Goal: Information Seeking & Learning: Learn about a topic

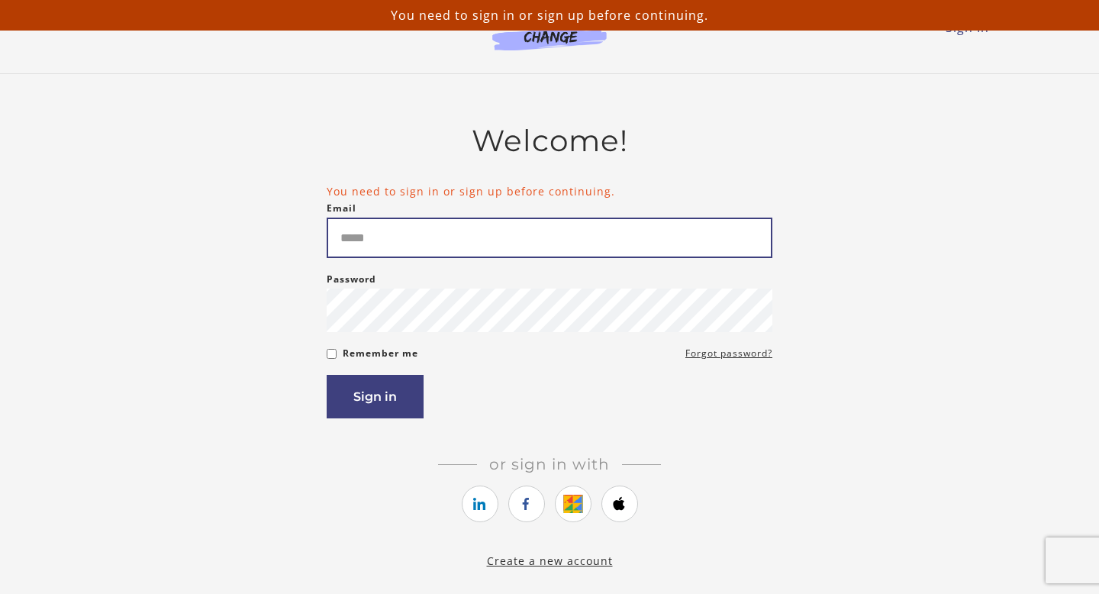
click at [432, 252] on input "Email" at bounding box center [550, 237] width 446 height 40
type input "**********"
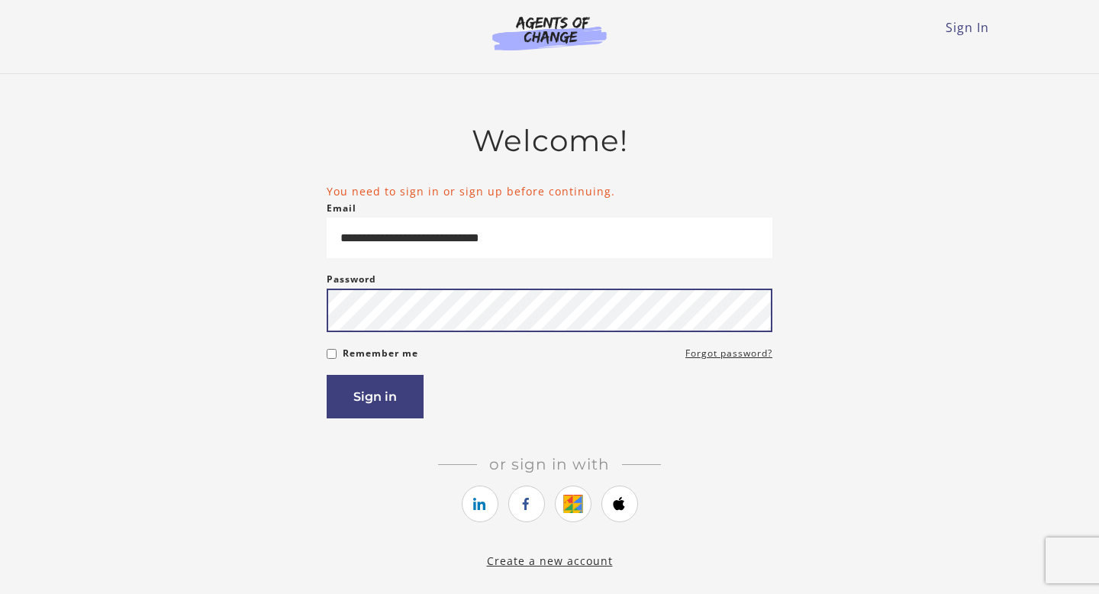
click at [327, 375] on button "Sign in" at bounding box center [375, 396] width 97 height 43
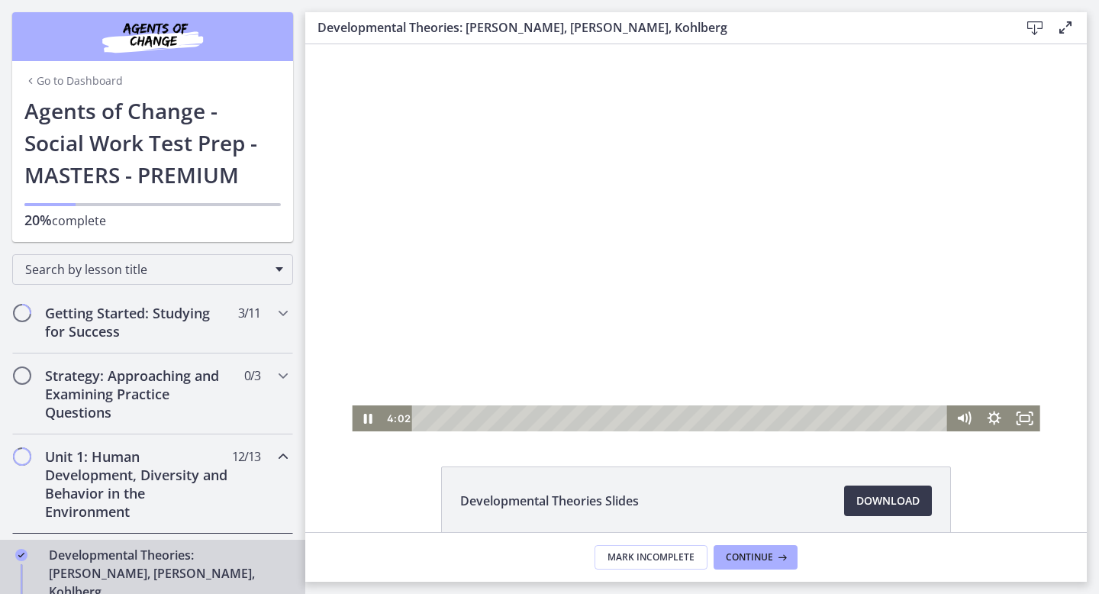
click at [535, 259] on div at bounding box center [696, 237] width 688 height 387
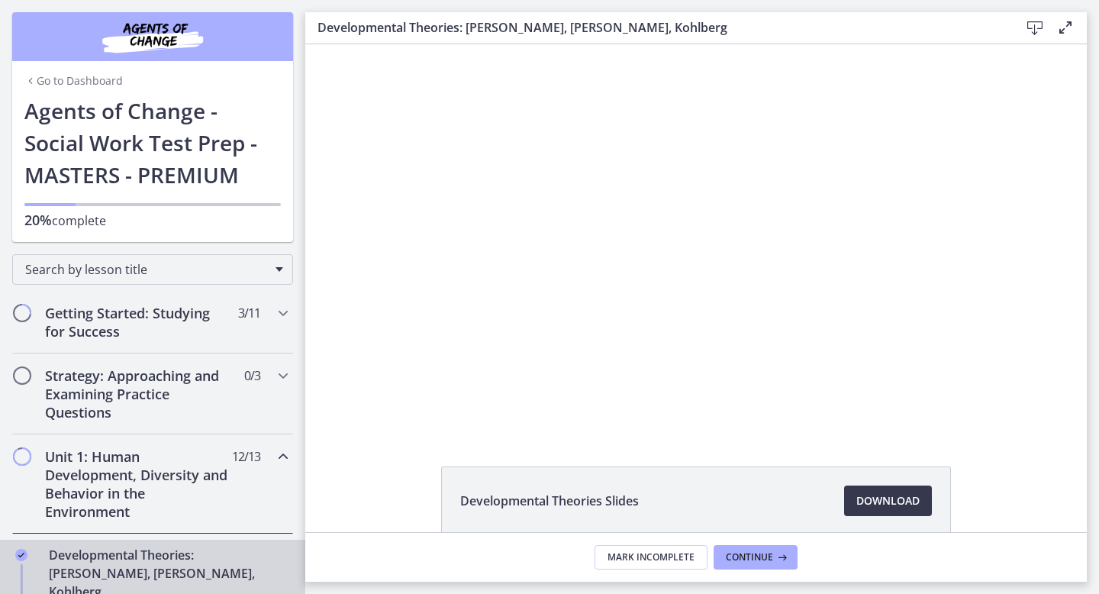
click at [37, 81] on link "Go to Dashboard" at bounding box center [73, 80] width 98 height 15
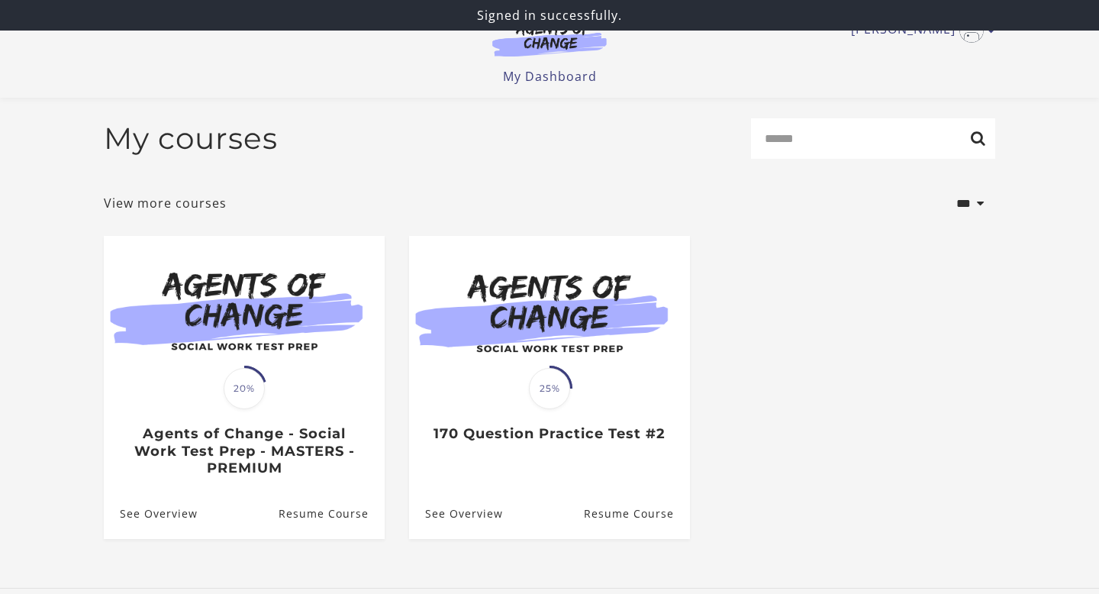
scroll to position [63, 0]
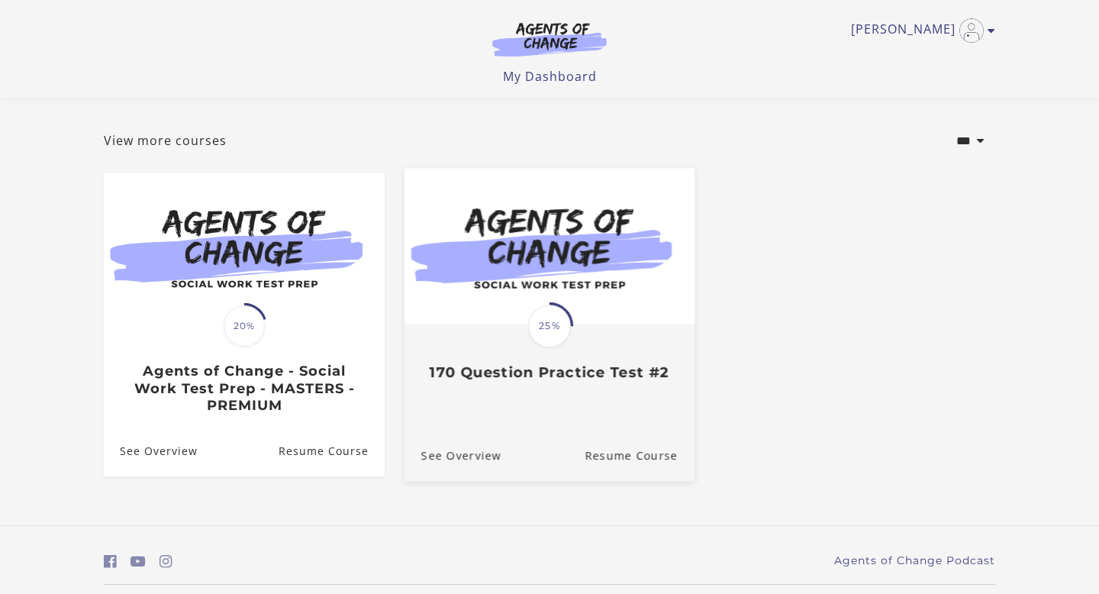
click at [549, 317] on span "25%" at bounding box center [549, 325] width 43 height 43
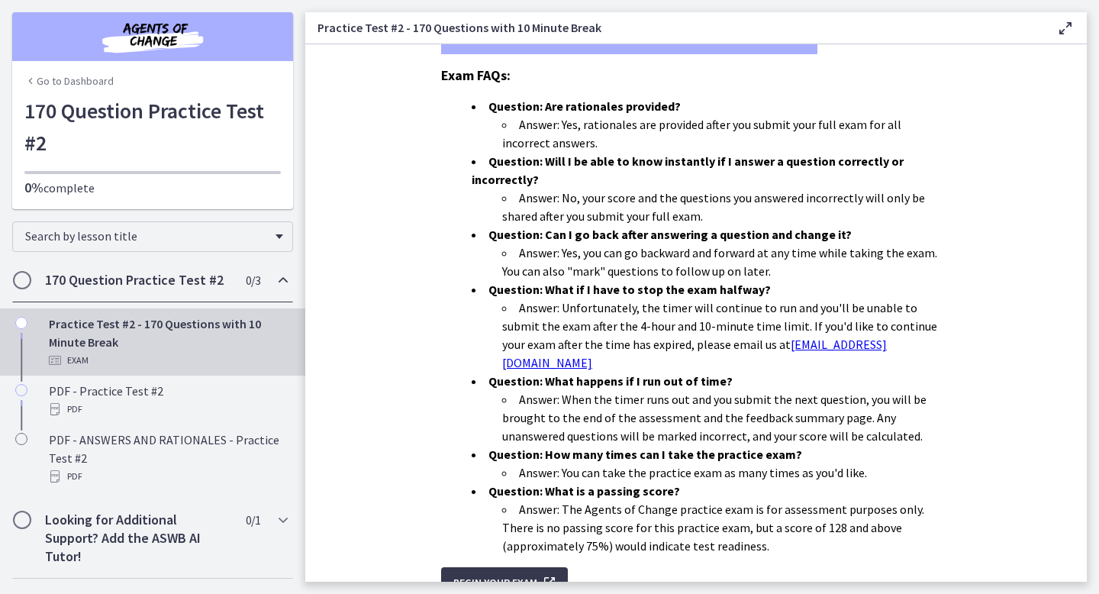
scroll to position [433, 0]
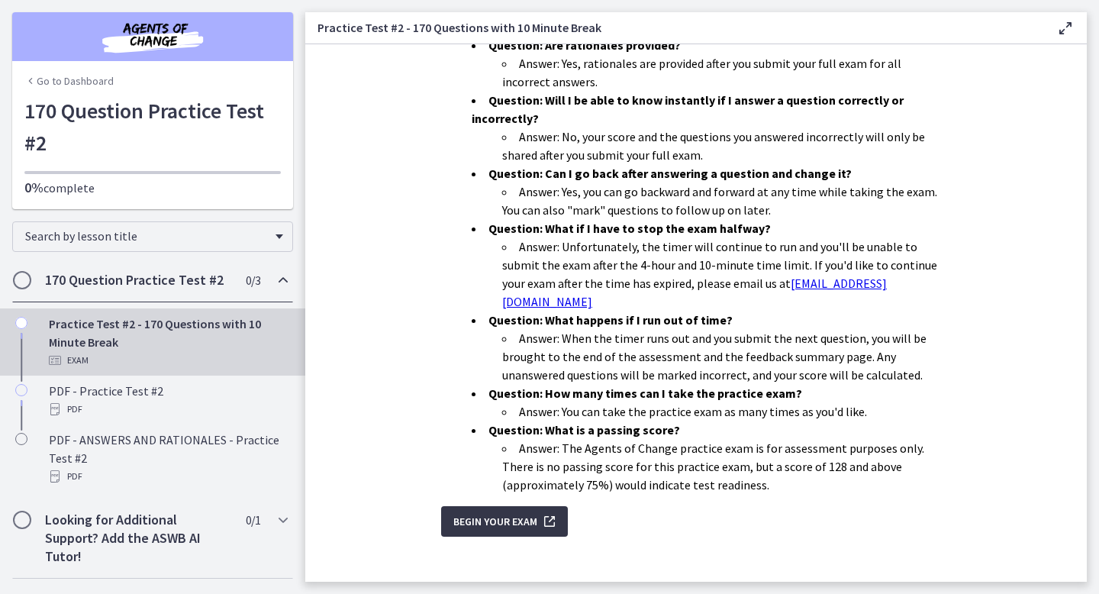
click at [481, 512] on span "Begin Your Exam" at bounding box center [495, 521] width 84 height 18
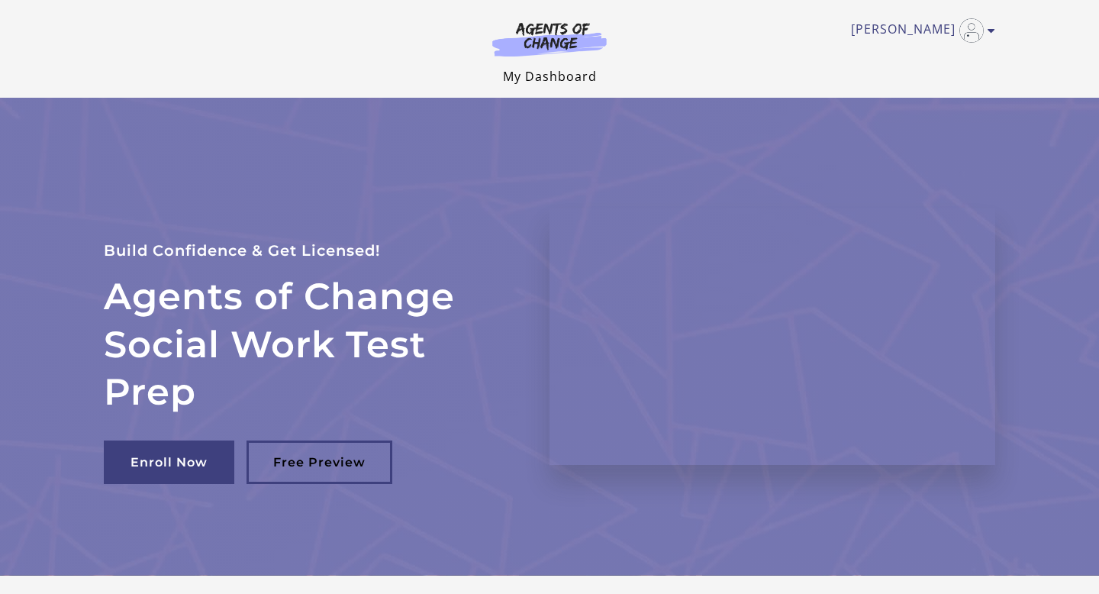
click at [562, 78] on link "My Dashboard" at bounding box center [550, 76] width 94 height 17
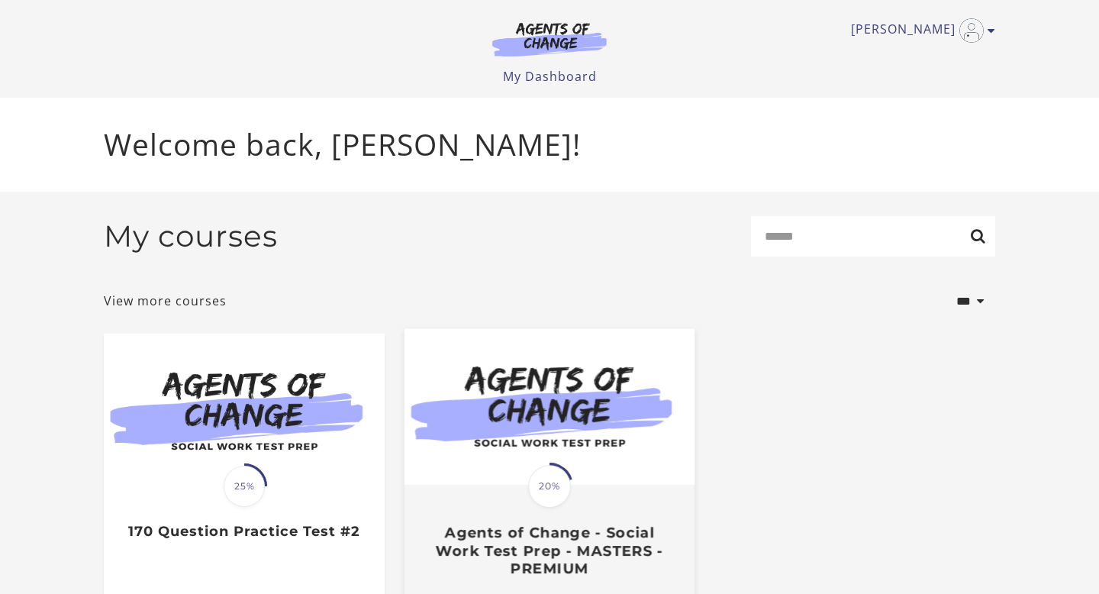
click at [543, 475] on span "20%" at bounding box center [549, 486] width 43 height 43
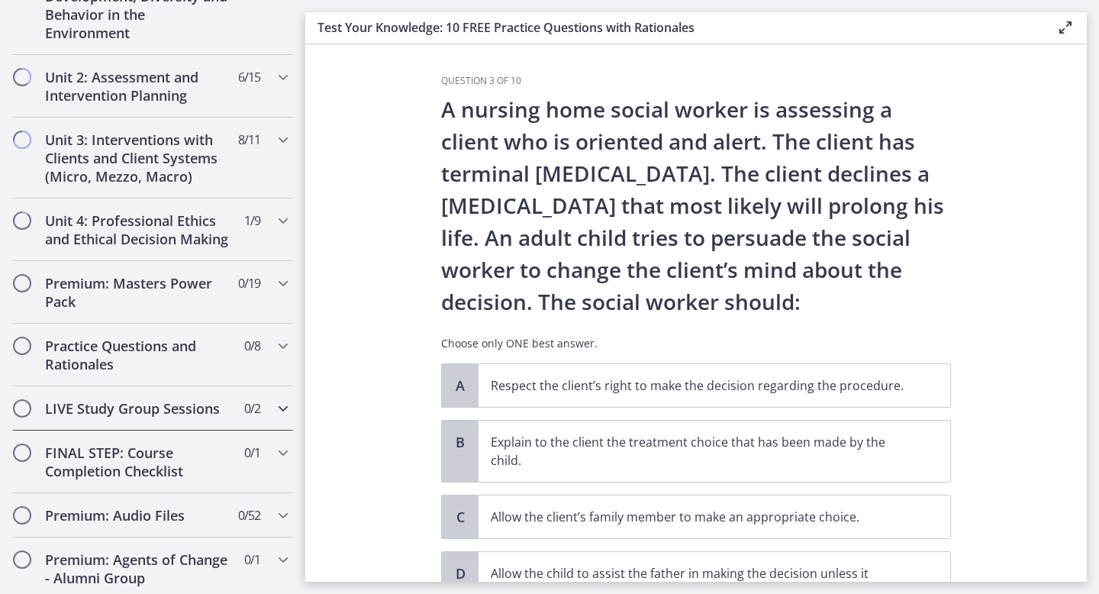
scroll to position [1080, 0]
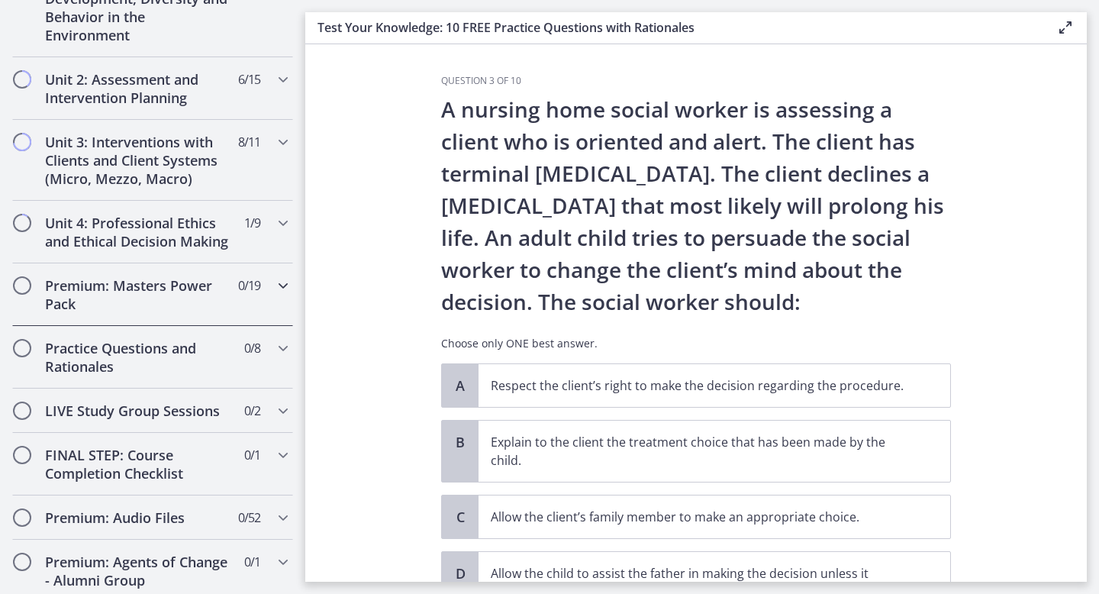
click at [182, 273] on div "Premium: Masters Power Pack 0 / 19 Completed" at bounding box center [152, 294] width 281 height 63
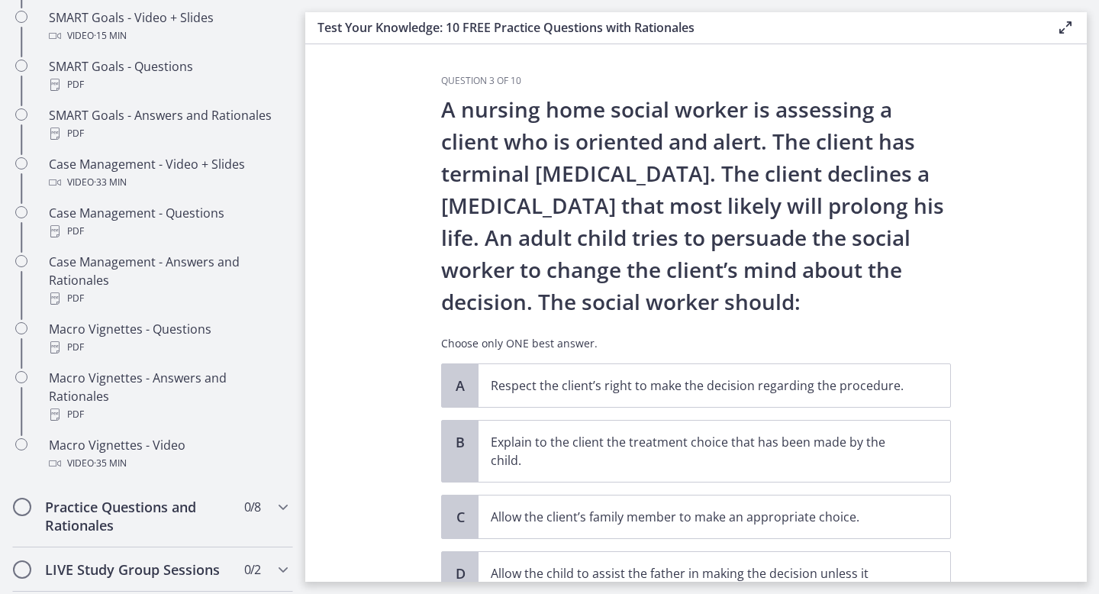
scroll to position [1348, 0]
click at [153, 498] on h2 "Practice Questions and Rationales" at bounding box center [138, 516] width 186 height 37
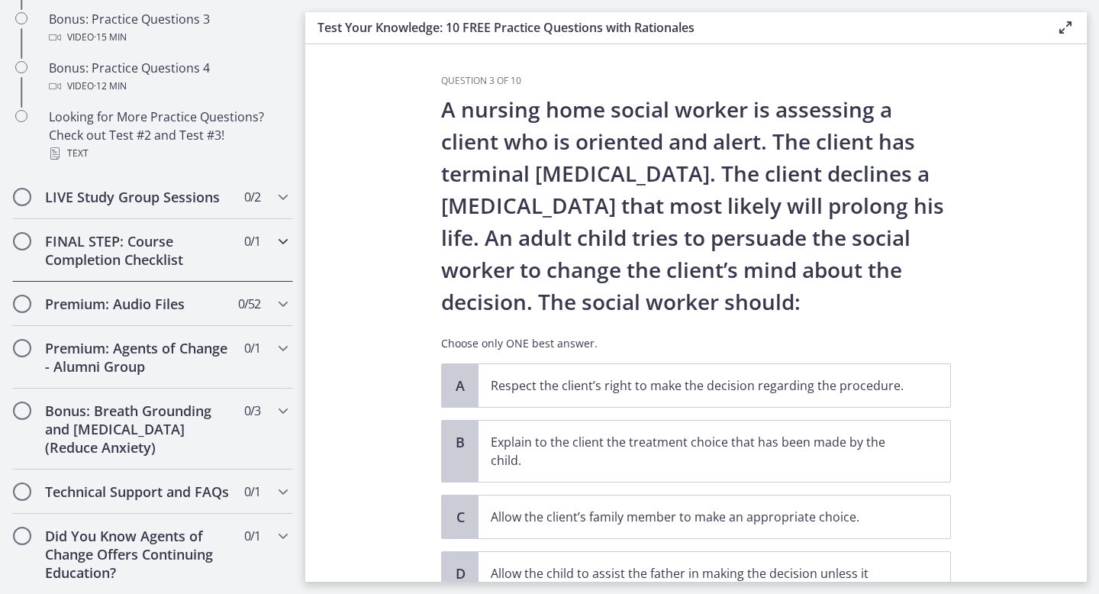
scroll to position [0, 0]
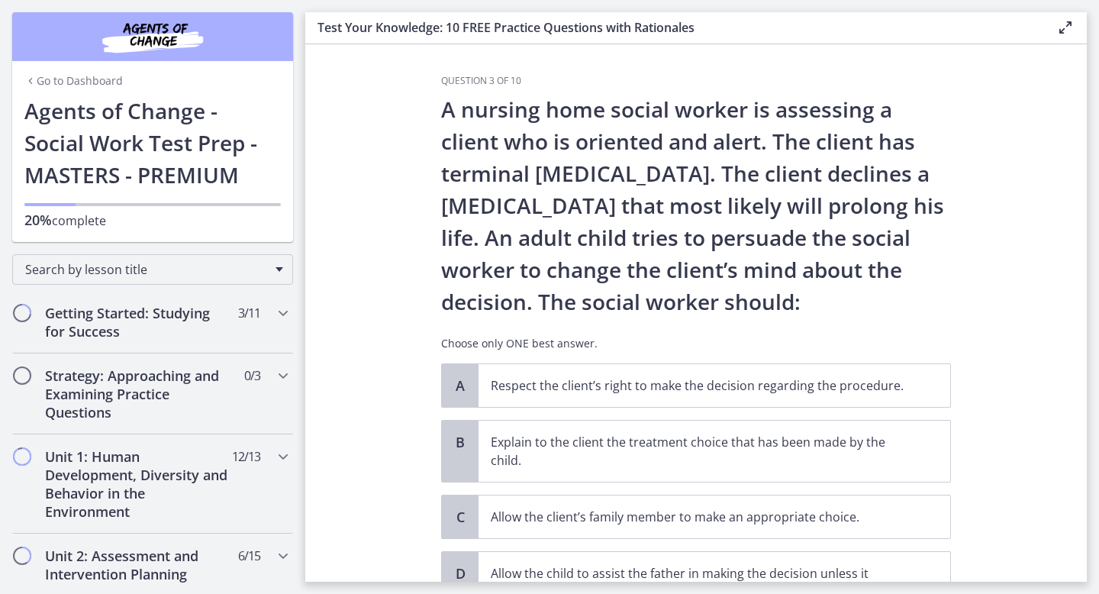
click at [115, 81] on link "Go to Dashboard" at bounding box center [73, 80] width 98 height 15
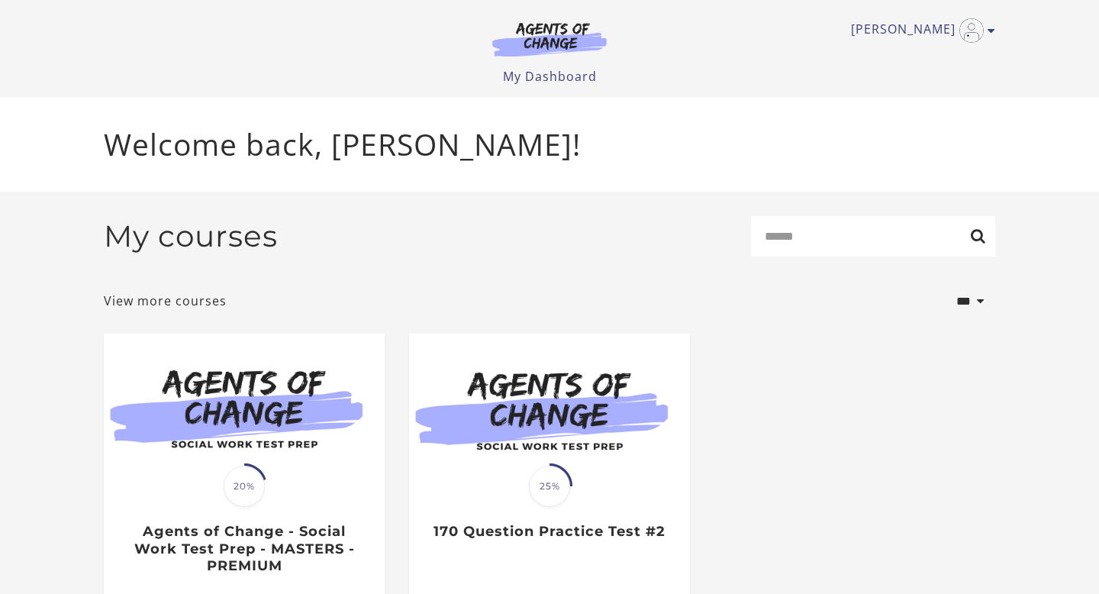
scroll to position [108, 0]
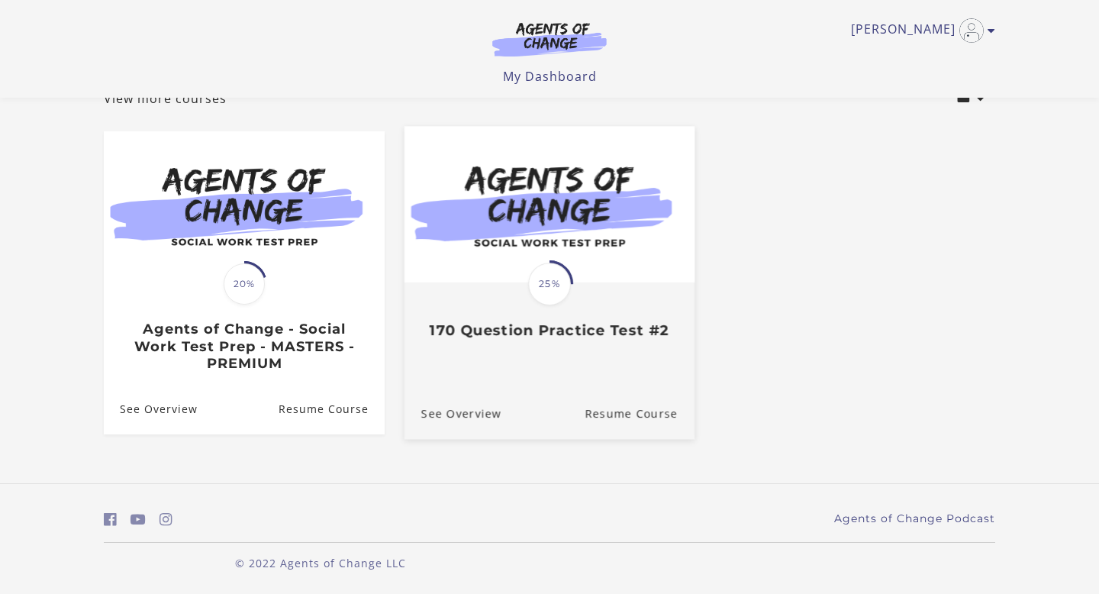
click at [526, 337] on h3 "170 Question Practice Test #2" at bounding box center [549, 331] width 256 height 18
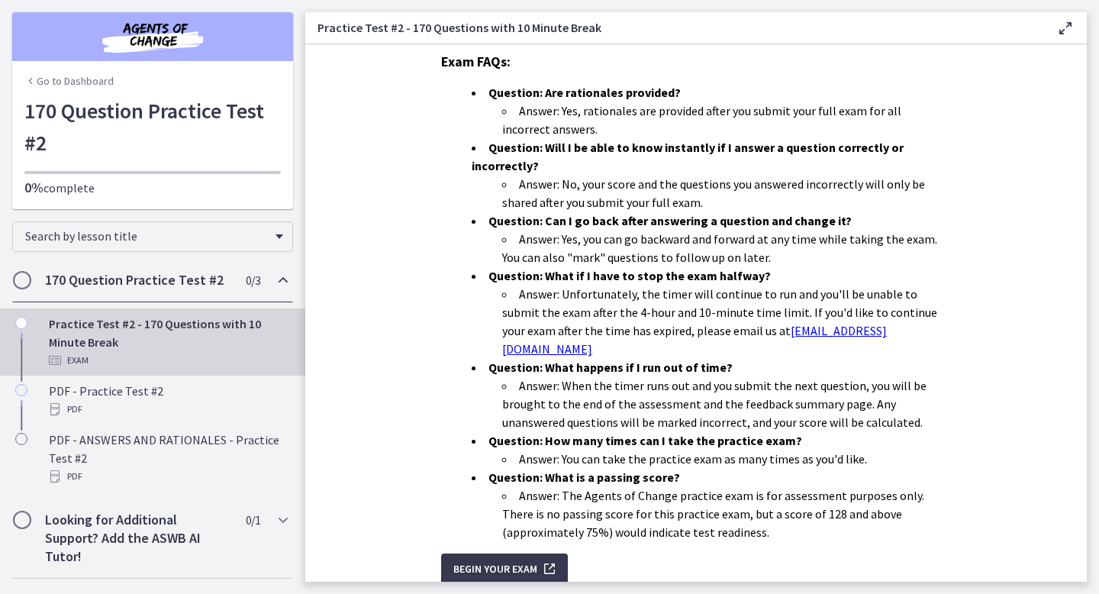
scroll to position [433, 0]
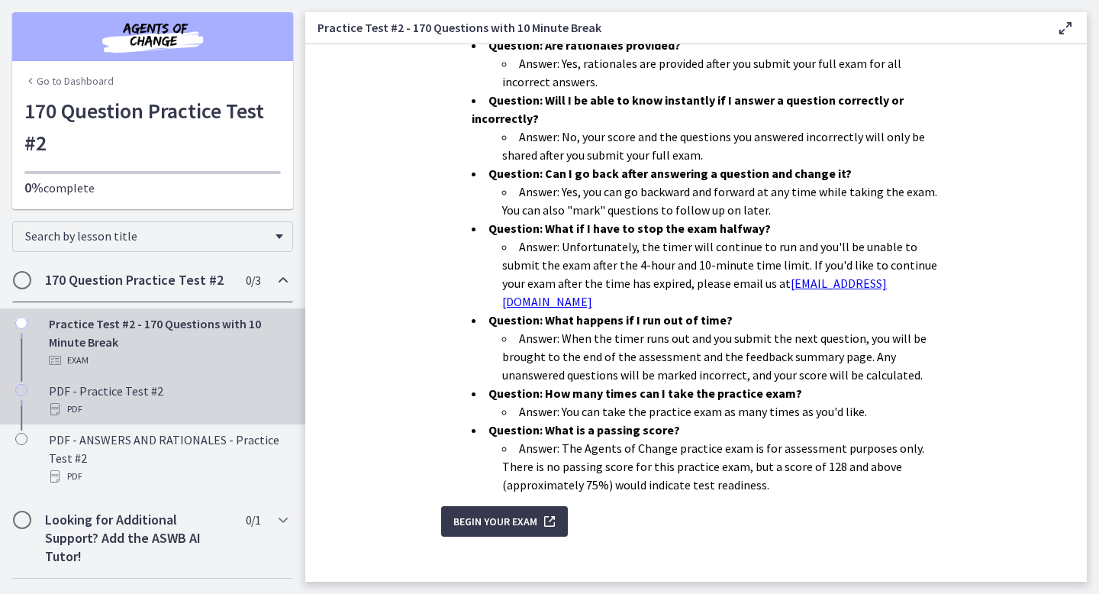
click at [215, 414] on div "PDF" at bounding box center [168, 409] width 238 height 18
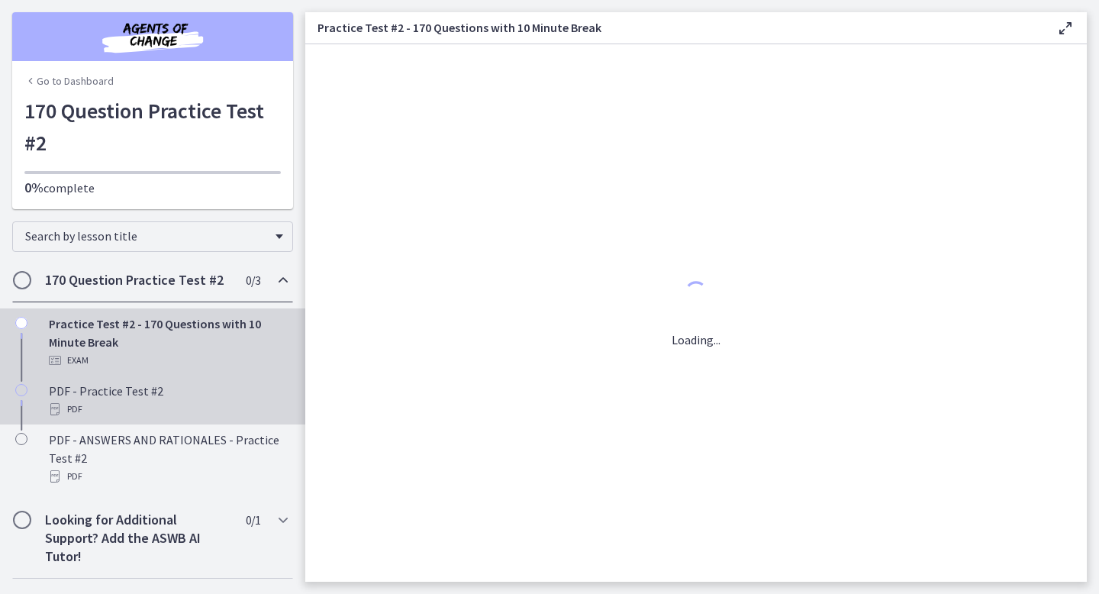
scroll to position [0, 0]
click at [202, 341] on div "Practice Test #2 - 170 Questions with 10 Minute Break Exam" at bounding box center [168, 341] width 238 height 55
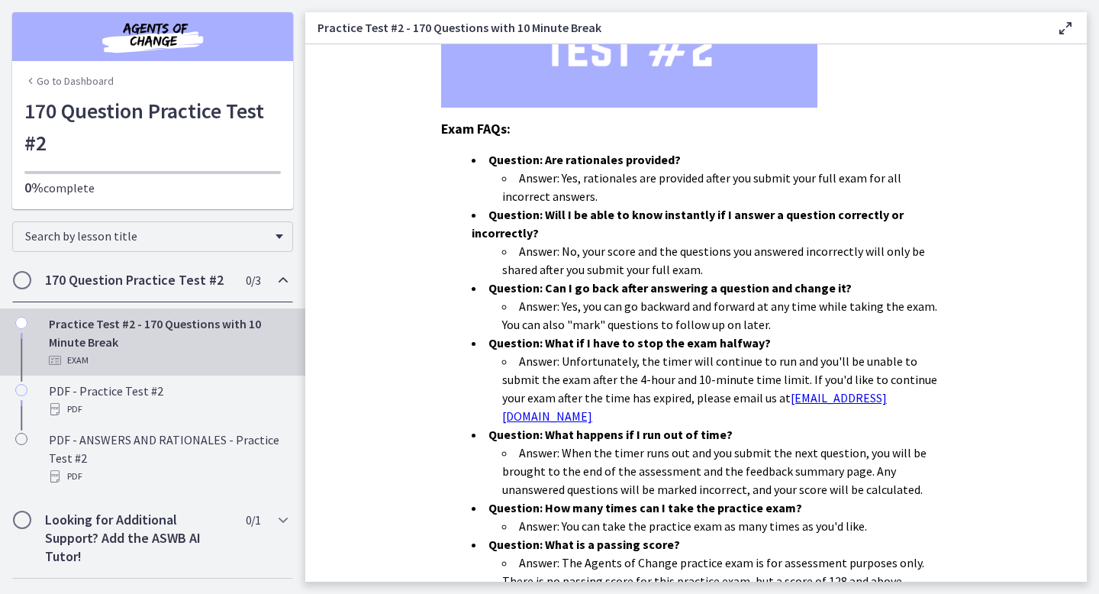
scroll to position [433, 0]
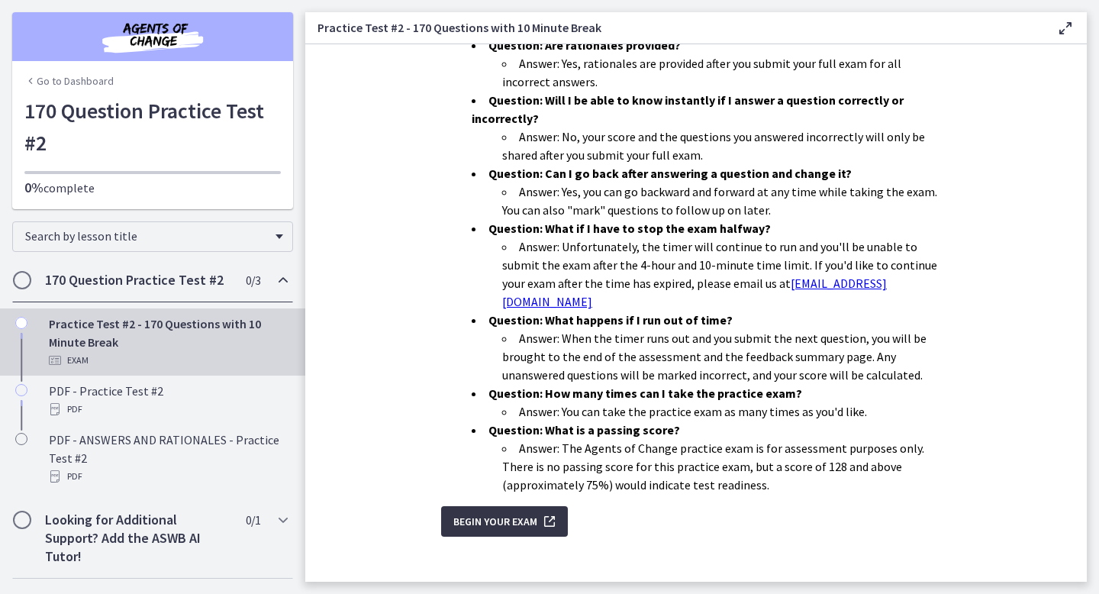
click at [507, 512] on span "Begin Your Exam" at bounding box center [495, 521] width 84 height 18
